Goal: Transaction & Acquisition: Download file/media

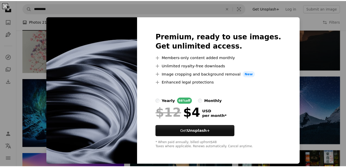
scroll to position [226, 0]
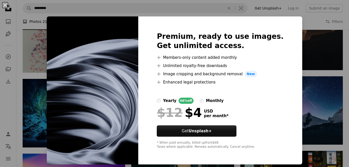
click at [300, 60] on div "An X shape Premium, ready to use images. Get unlimited access. A plus sign Memb…" at bounding box center [174, 83] width 349 height 167
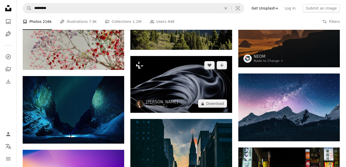
click at [149, 80] on img at bounding box center [180, 84] width 101 height 57
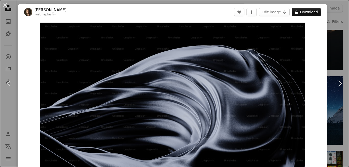
click at [334, 37] on div "An X shape Chevron left Chevron right [PERSON_NAME] For Unsplash+ A heart A plu…" at bounding box center [174, 83] width 349 height 167
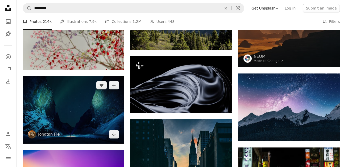
click at [120, 101] on img at bounding box center [73, 110] width 101 height 68
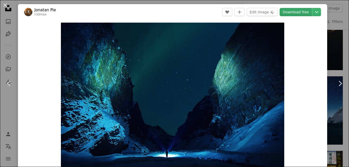
click at [299, 11] on link "Download free" at bounding box center [296, 12] width 32 height 8
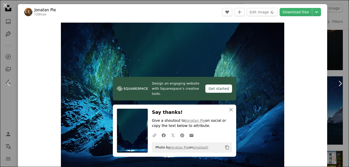
click at [333, 29] on div "An X shape Chevron left Chevron right Design an engaging website with Squarespa…" at bounding box center [174, 83] width 349 height 167
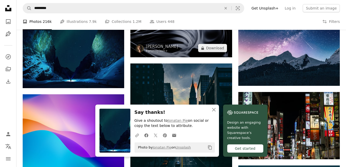
scroll to position [349, 0]
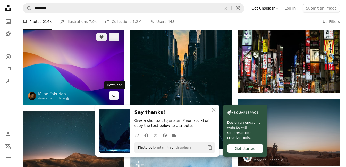
click at [116, 93] on link "Arrow pointing down" at bounding box center [114, 96] width 10 height 8
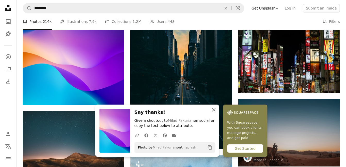
click at [213, 108] on icon "An X shape" at bounding box center [214, 110] width 6 height 6
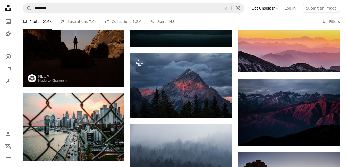
scroll to position [712, 0]
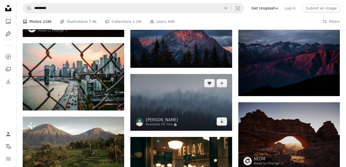
click at [219, 80] on img at bounding box center [180, 102] width 101 height 57
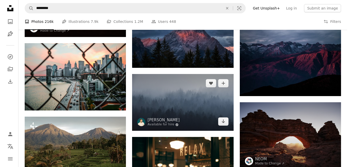
scroll to position [758, 0]
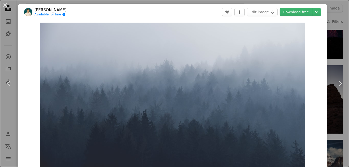
click at [330, 45] on div "An X shape Chevron left Chevron right [PERSON_NAME] Available for hire A checkm…" at bounding box center [174, 83] width 349 height 167
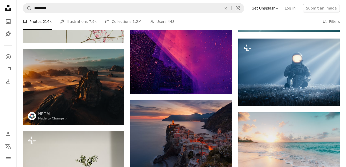
scroll to position [1406, 0]
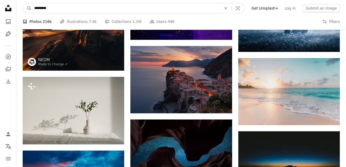
click at [61, 6] on input "*********" at bounding box center [126, 8] width 188 height 10
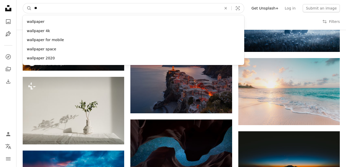
type input "*"
type input "****"
click at [23, 3] on button "A magnifying glass" at bounding box center [27, 8] width 9 height 10
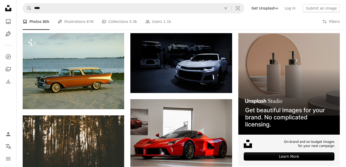
scroll to position [95, 0]
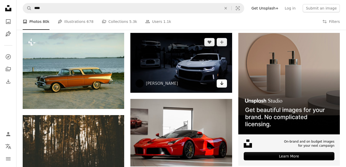
click at [219, 84] on link "Arrow pointing down" at bounding box center [221, 84] width 10 height 8
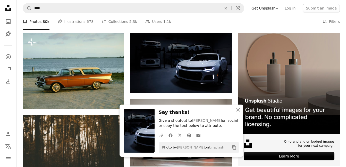
click at [238, 108] on icon "An X shape" at bounding box center [238, 110] width 6 height 6
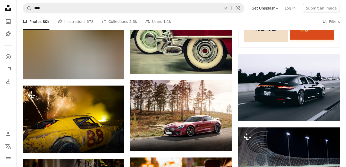
scroll to position [339, 0]
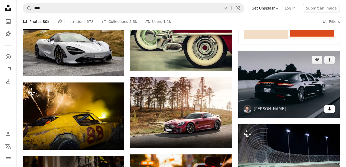
click at [328, 107] on icon "Arrow pointing down" at bounding box center [329, 109] width 4 height 6
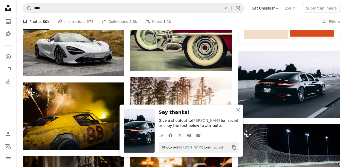
click at [237, 108] on icon "An X shape" at bounding box center [238, 110] width 6 height 6
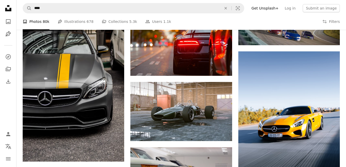
scroll to position [490, 0]
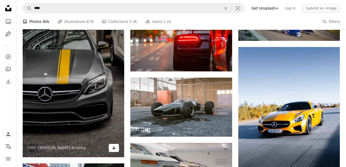
click at [111, 146] on link "Arrow pointing down" at bounding box center [114, 148] width 10 height 8
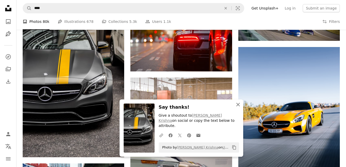
click at [237, 108] on icon "An X shape" at bounding box center [238, 105] width 6 height 6
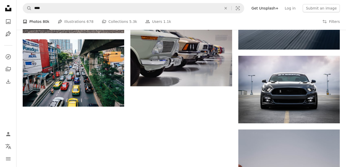
scroll to position [614, 0]
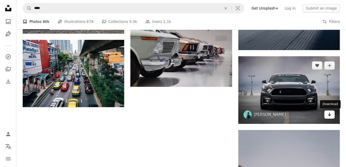
click at [325, 115] on link "Arrow pointing down" at bounding box center [329, 115] width 10 height 8
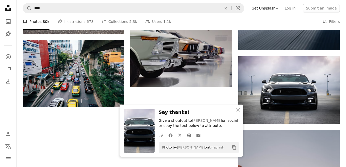
click at [237, 112] on icon "An X shape" at bounding box center [238, 110] width 6 height 6
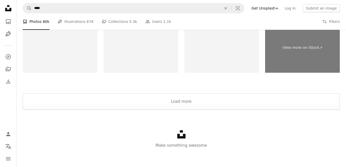
scroll to position [1126, 0]
